Goal: Information Seeking & Learning: Understand process/instructions

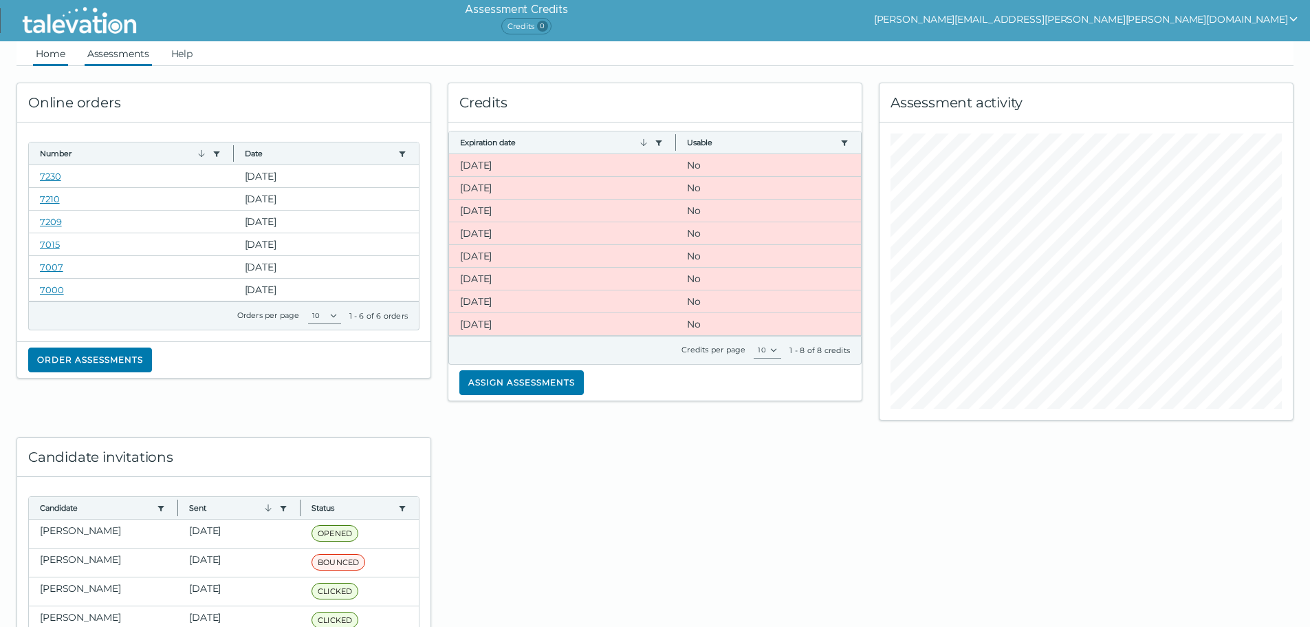
click at [119, 45] on link "Assessments" at bounding box center [118, 53] width 67 height 25
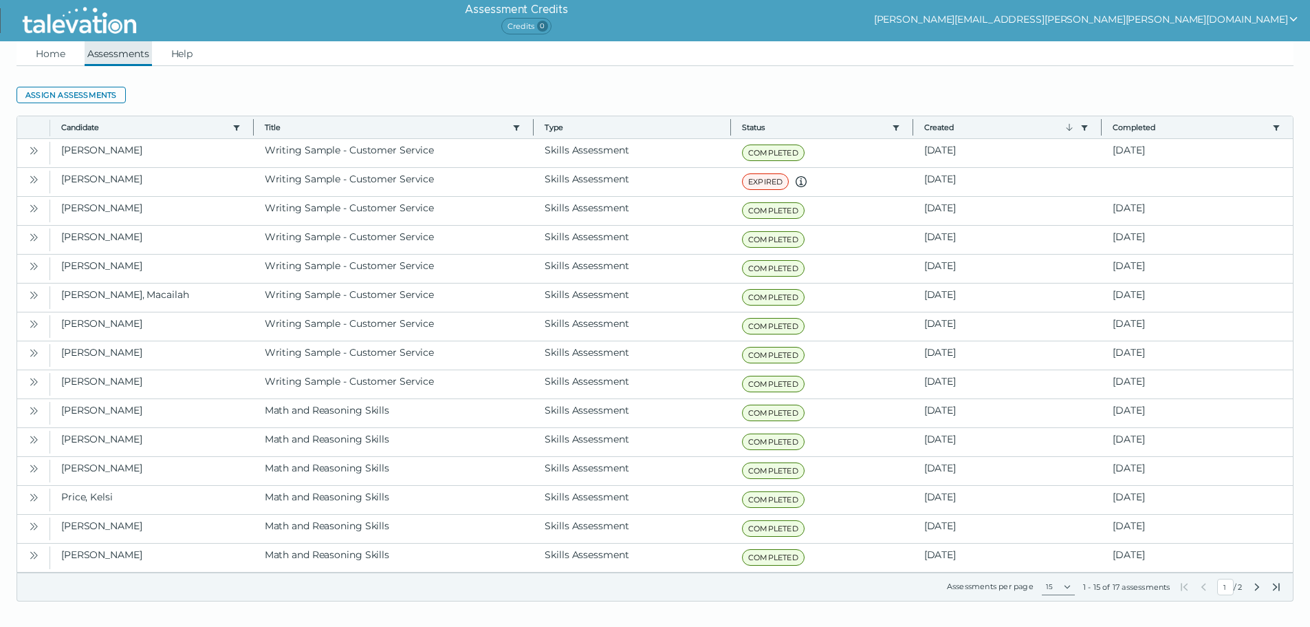
click at [108, 50] on link "Assessments" at bounding box center [118, 53] width 67 height 25
click at [45, 43] on link "Home" at bounding box center [50, 53] width 35 height 25
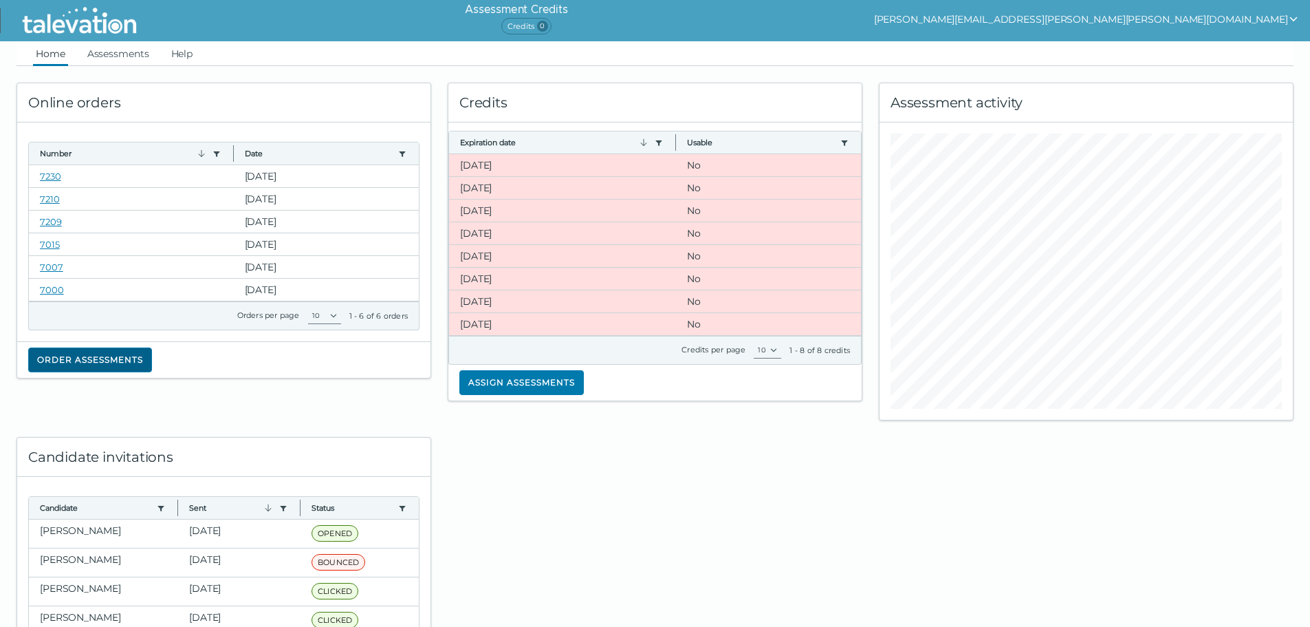
click at [124, 362] on button "Order assessments" at bounding box center [90, 359] width 124 height 25
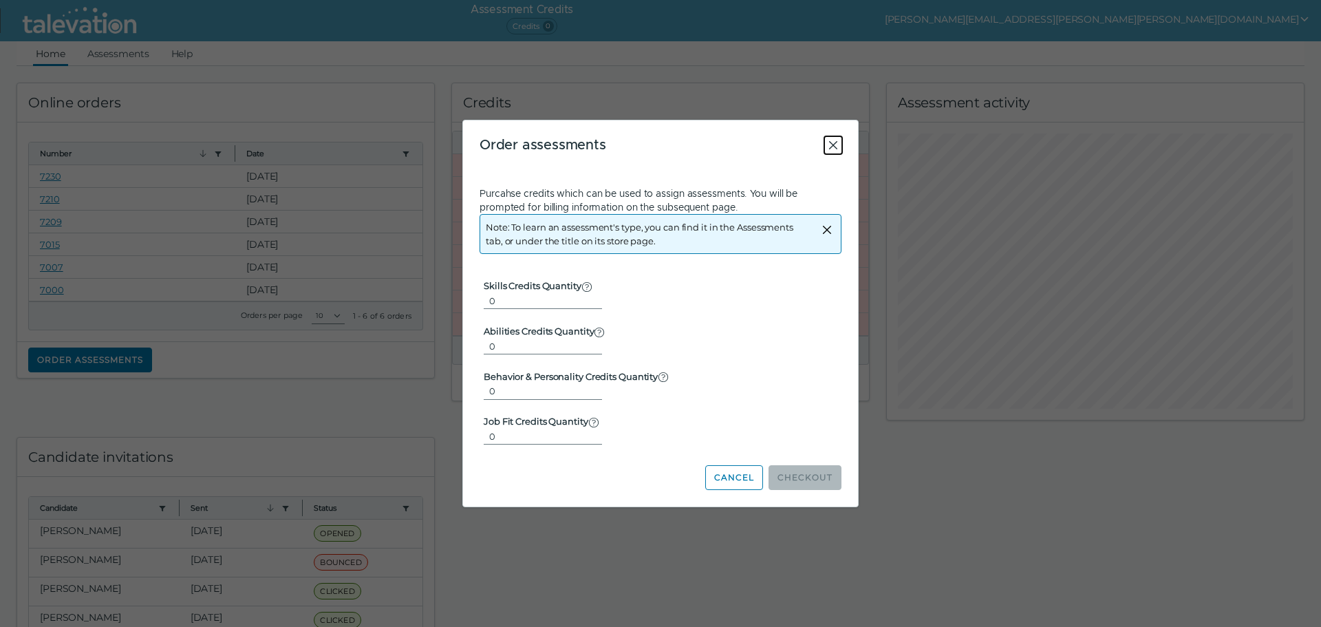
click at [834, 146] on icon "Close" at bounding box center [833, 145] width 8 height 8
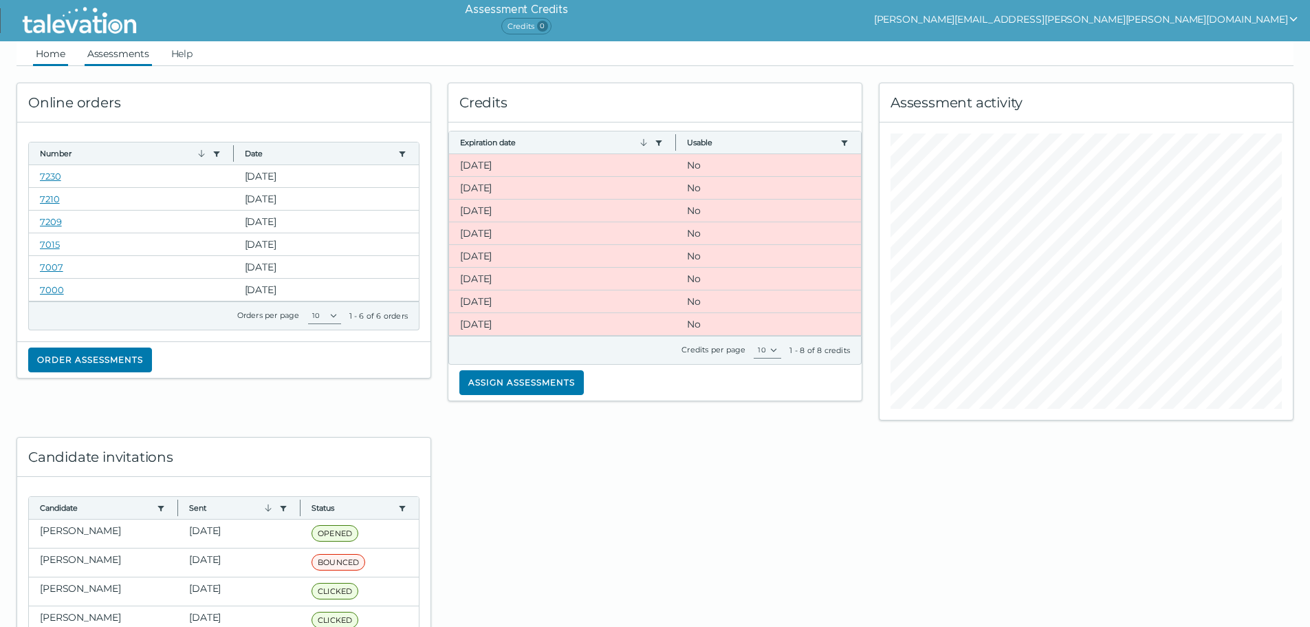
click at [127, 49] on link "Assessments" at bounding box center [118, 53] width 67 height 25
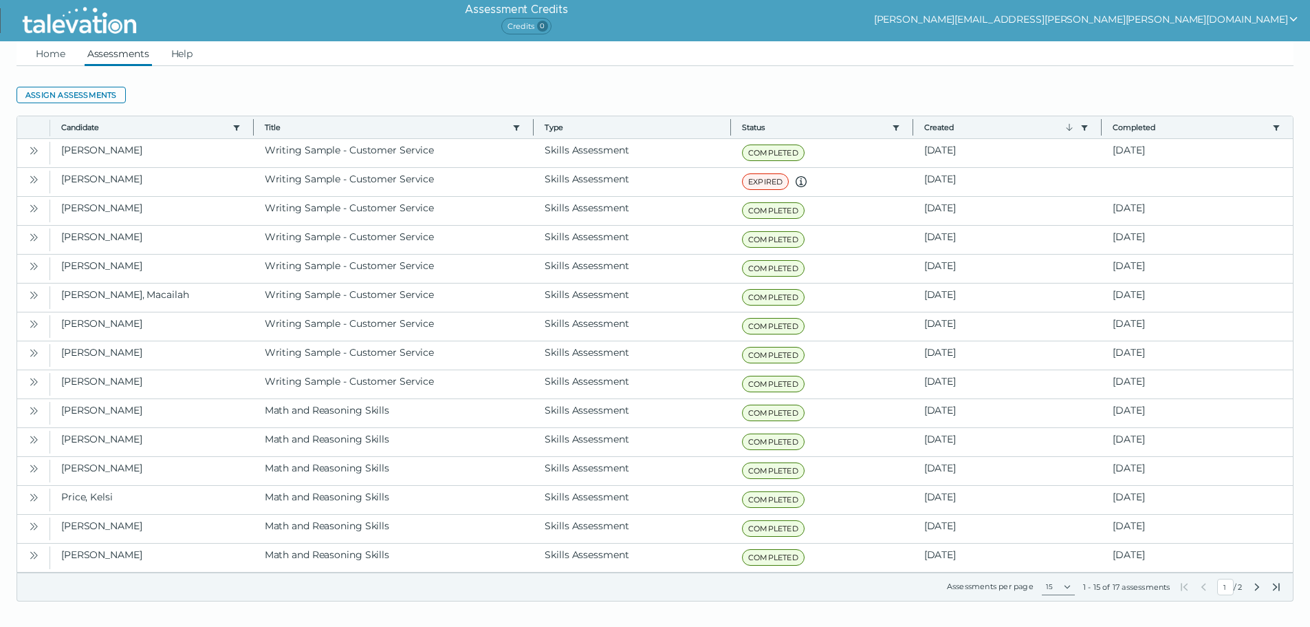
click at [1204, 23] on button "[PERSON_NAME][EMAIL_ADDRESS][PERSON_NAME][PERSON_NAME][DOMAIN_NAME]" at bounding box center [1086, 19] width 425 height 17
click at [179, 53] on link "Help" at bounding box center [183, 53] width 28 height 25
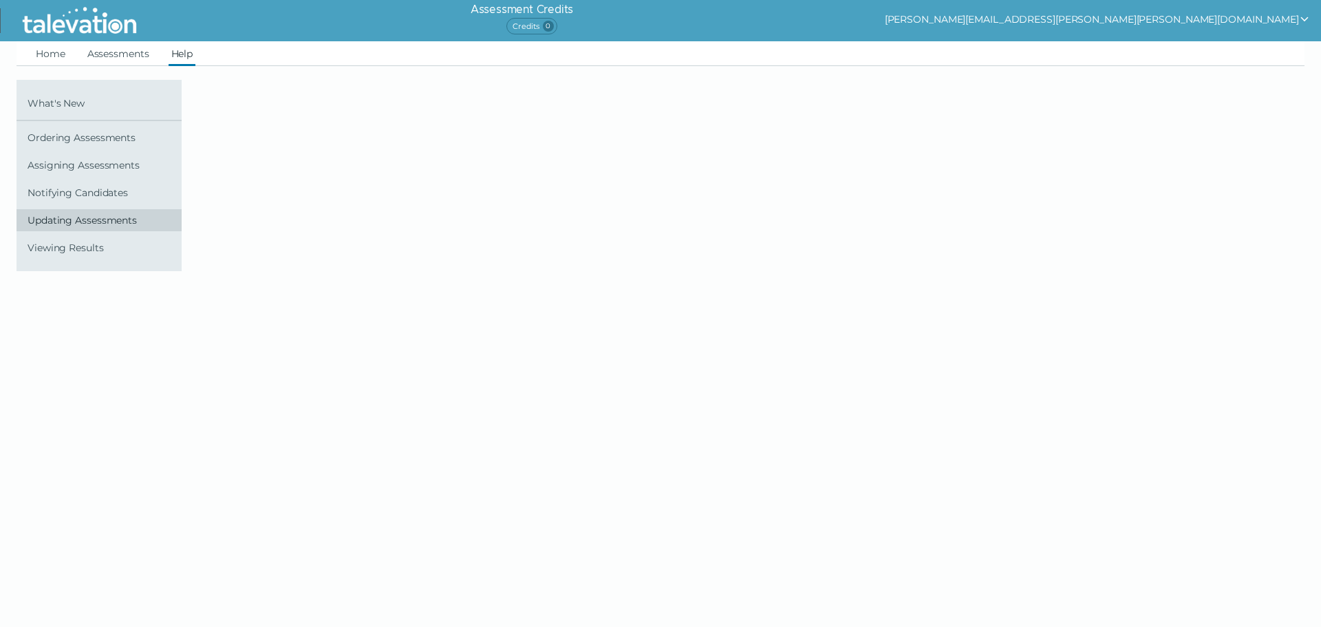
click at [89, 228] on link "Updating Assessments" at bounding box center [99, 220] width 165 height 22
click at [94, 230] on link "Updating Assessments" at bounding box center [99, 220] width 165 height 22
click at [87, 196] on span "Notifying Candidates" at bounding box center [102, 192] width 149 height 11
click at [93, 167] on span "Assigning Assessments" at bounding box center [102, 165] width 149 height 11
click at [123, 131] on link "Ordering Assessments" at bounding box center [99, 138] width 165 height 22
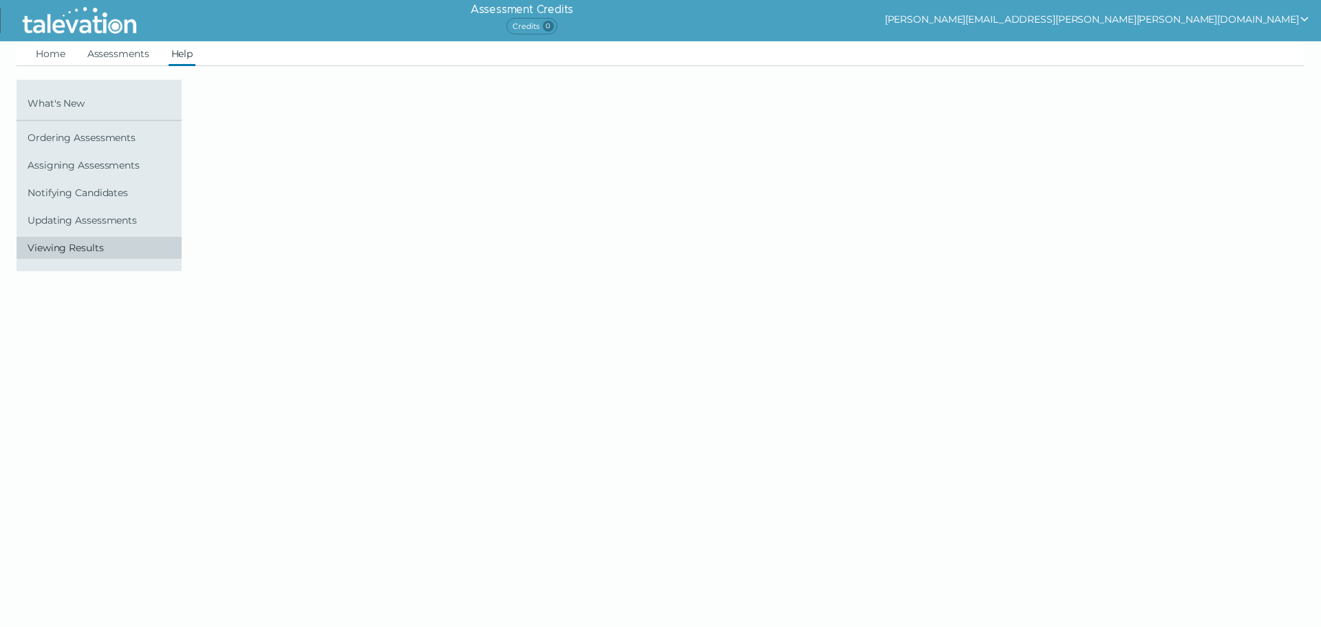
click at [83, 250] on span "Viewing Results" at bounding box center [102, 247] width 149 height 11
click at [76, 97] on link "What's New" at bounding box center [99, 103] width 165 height 22
click at [56, 54] on link "Home" at bounding box center [50, 53] width 35 height 25
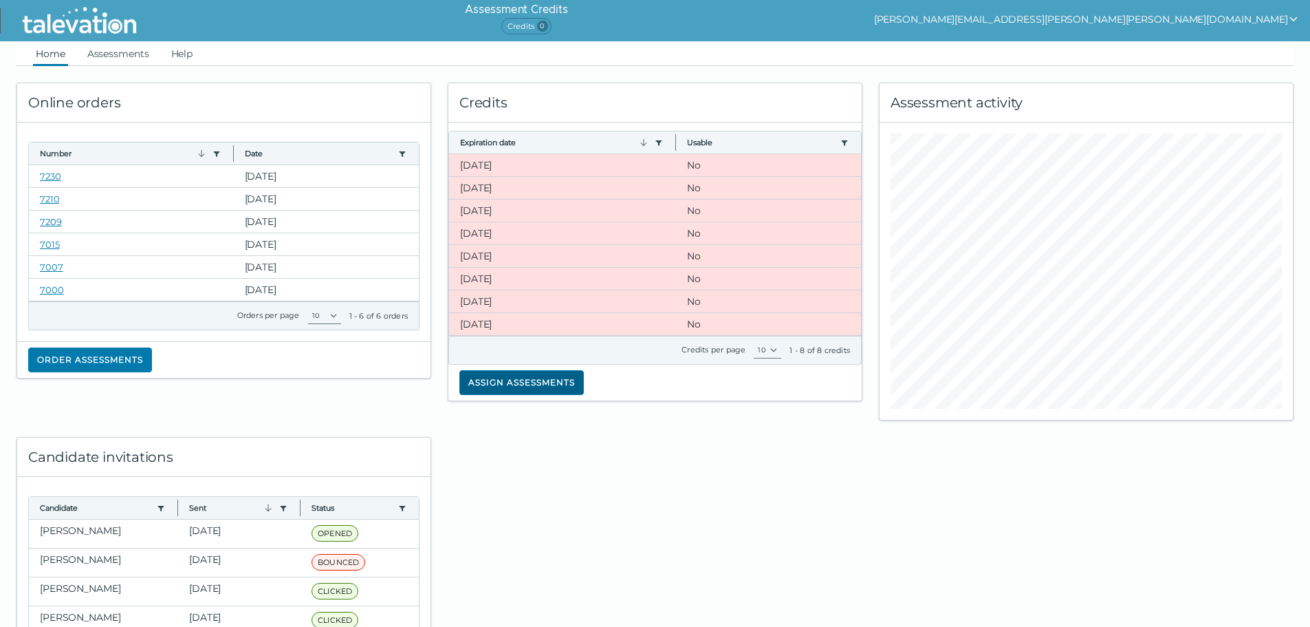
click at [516, 376] on button "Assign assessments" at bounding box center [521, 382] width 124 height 25
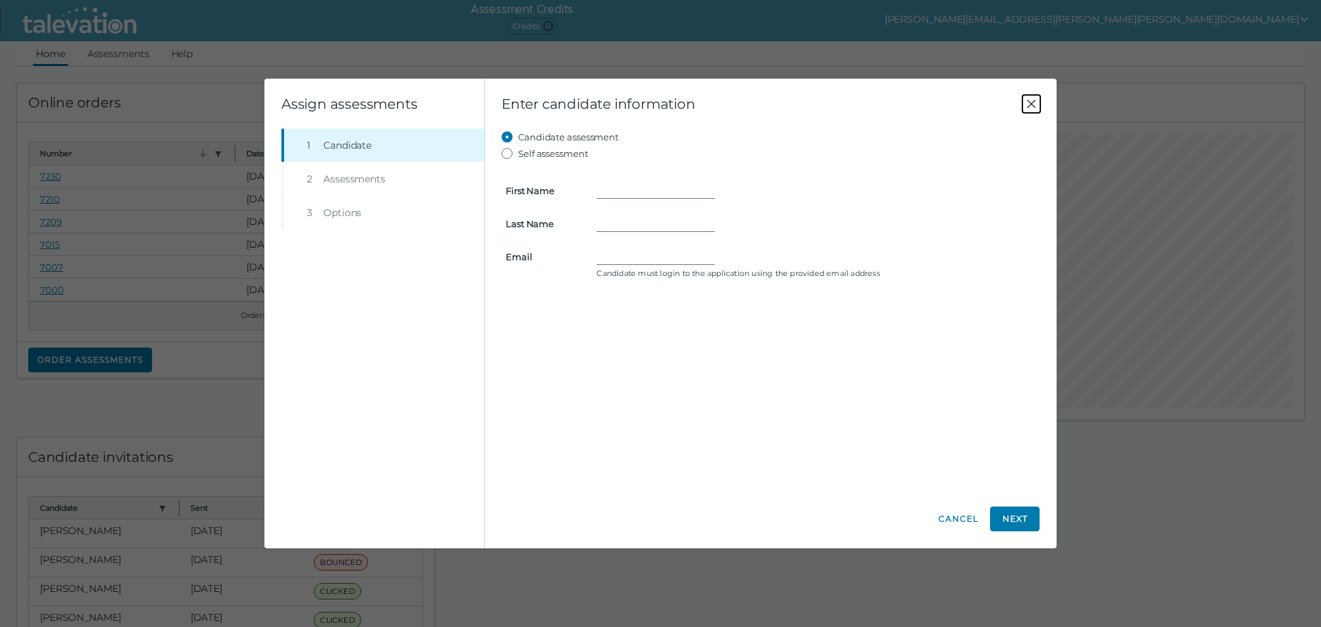
click at [1025, 100] on icon "Close" at bounding box center [1031, 104] width 17 height 17
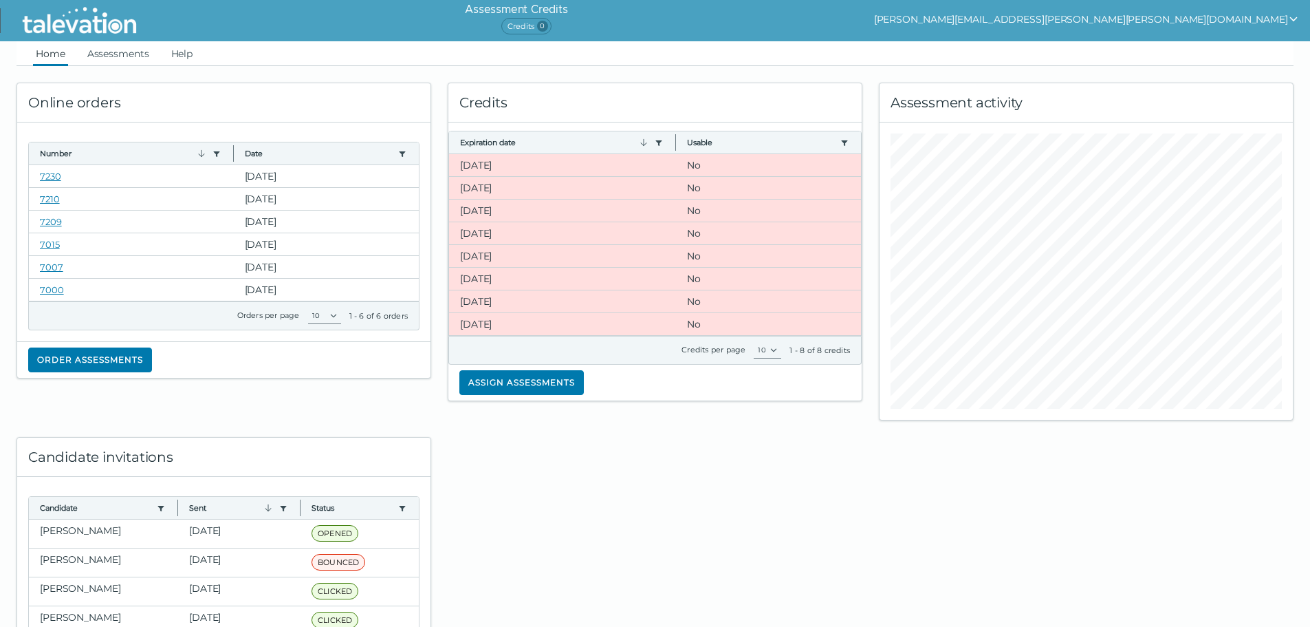
click at [120, 19] on img at bounding box center [80, 20] width 126 height 34
click at [186, 58] on link "Help" at bounding box center [183, 53] width 28 height 25
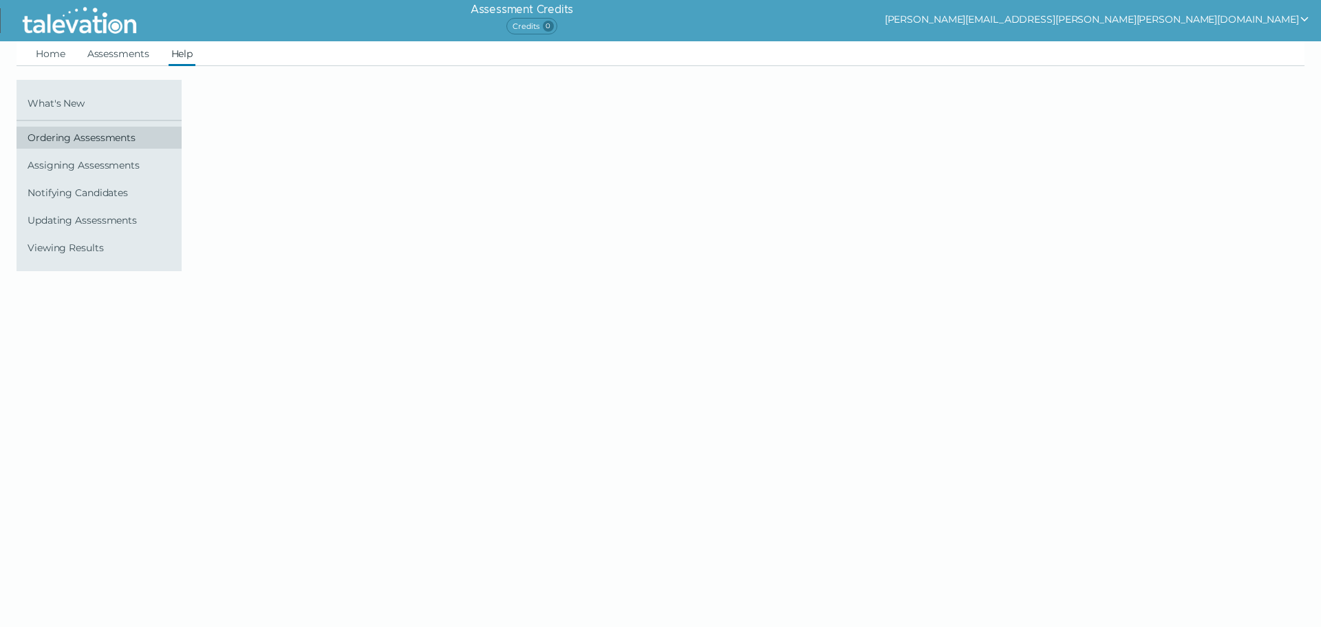
click at [129, 143] on link "Ordering Assessments" at bounding box center [99, 138] width 165 height 22
click at [109, 256] on link "Viewing Results" at bounding box center [99, 248] width 165 height 22
click at [109, 227] on link "Updating Assessments" at bounding box center [99, 220] width 165 height 22
click at [108, 188] on span "Notifying Candidates" at bounding box center [102, 192] width 149 height 11
click at [573, 10] on h6 "Assessment Credits" at bounding box center [521, 9] width 102 height 17
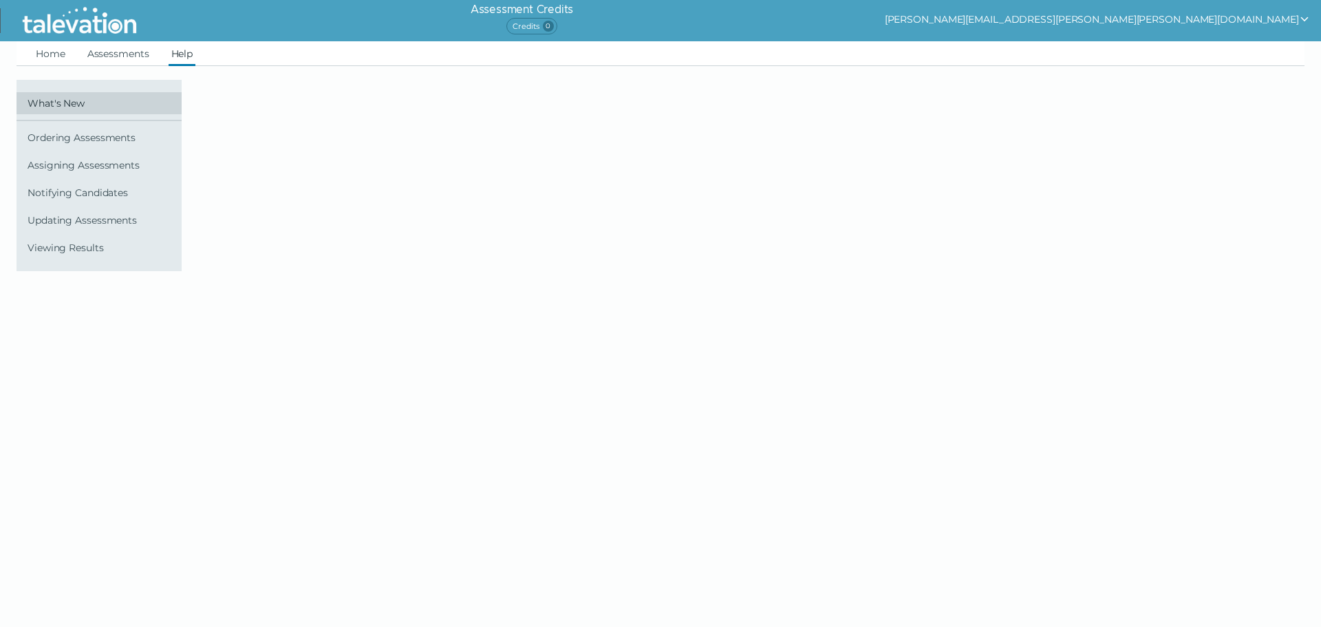
click at [92, 102] on span "What's New" at bounding box center [102, 103] width 149 height 11
click at [81, 28] on img at bounding box center [80, 20] width 126 height 34
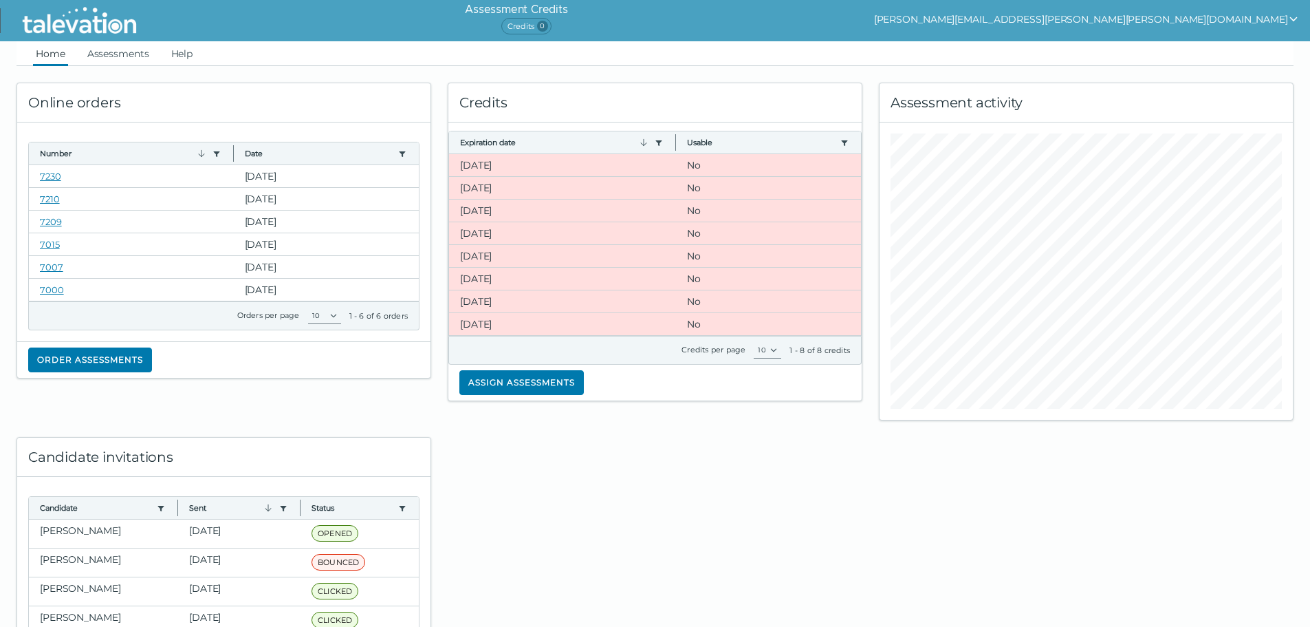
click at [198, 53] on ul "Home Assessments Help" at bounding box center [655, 53] width 1277 height 25
click at [185, 57] on link "Help" at bounding box center [183, 53] width 28 height 25
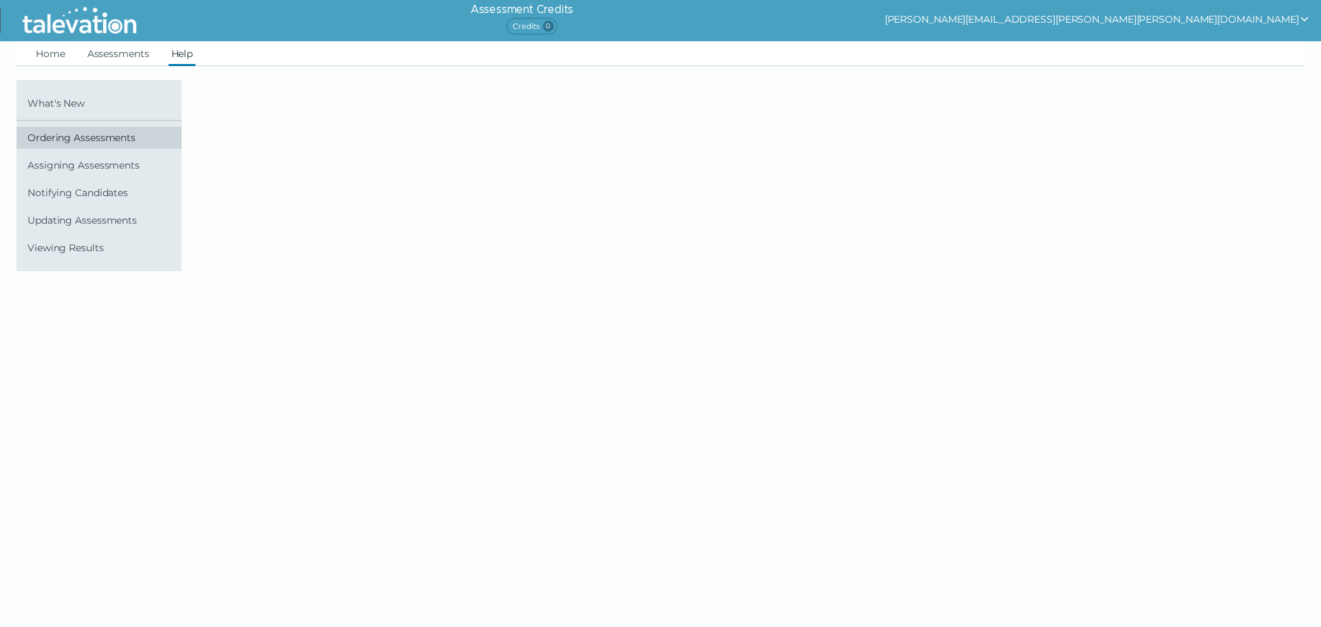
click at [108, 144] on link "Ordering Assessments" at bounding box center [99, 138] width 165 height 22
click at [554, 26] on span "0" at bounding box center [548, 26] width 11 height 11
click at [74, 164] on span "Assigning Assessments" at bounding box center [102, 165] width 149 height 11
click at [134, 57] on link "Assessments" at bounding box center [118, 53] width 67 height 25
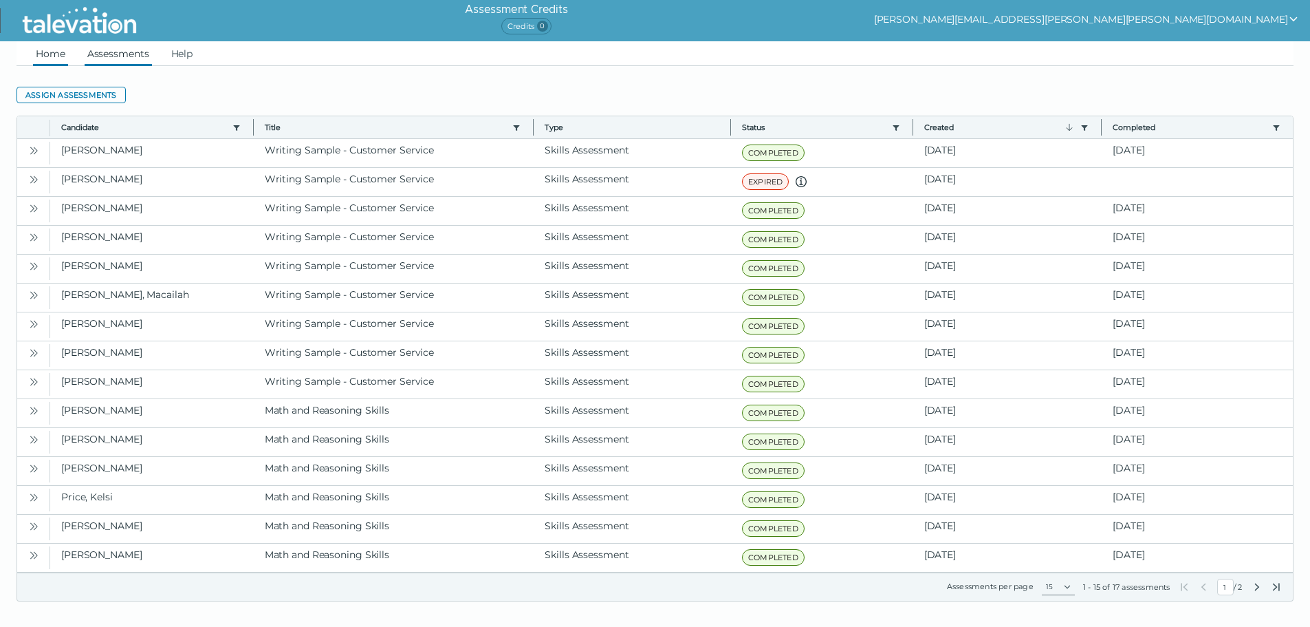
click at [64, 61] on link "Home" at bounding box center [50, 53] width 35 height 25
